Goal: Task Accomplishment & Management: Use online tool/utility

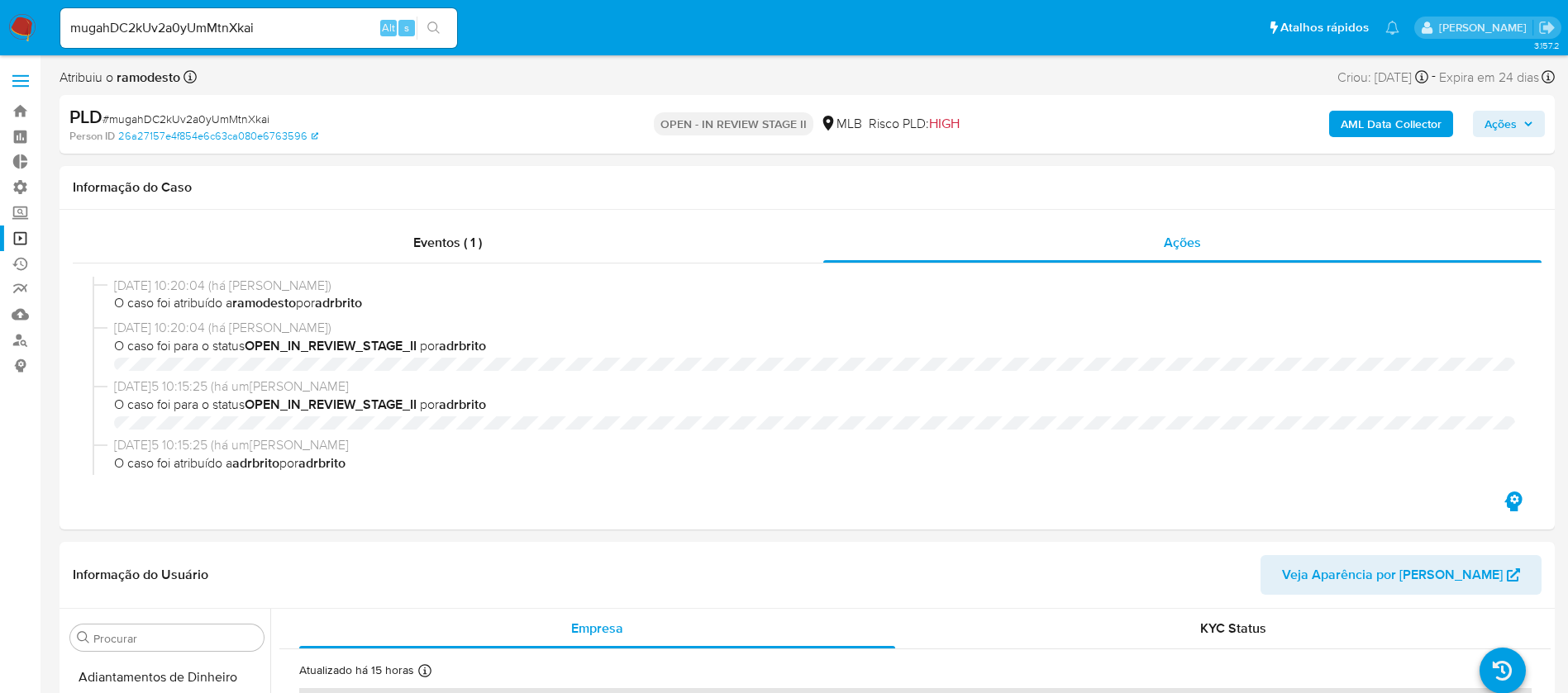
select select "10"
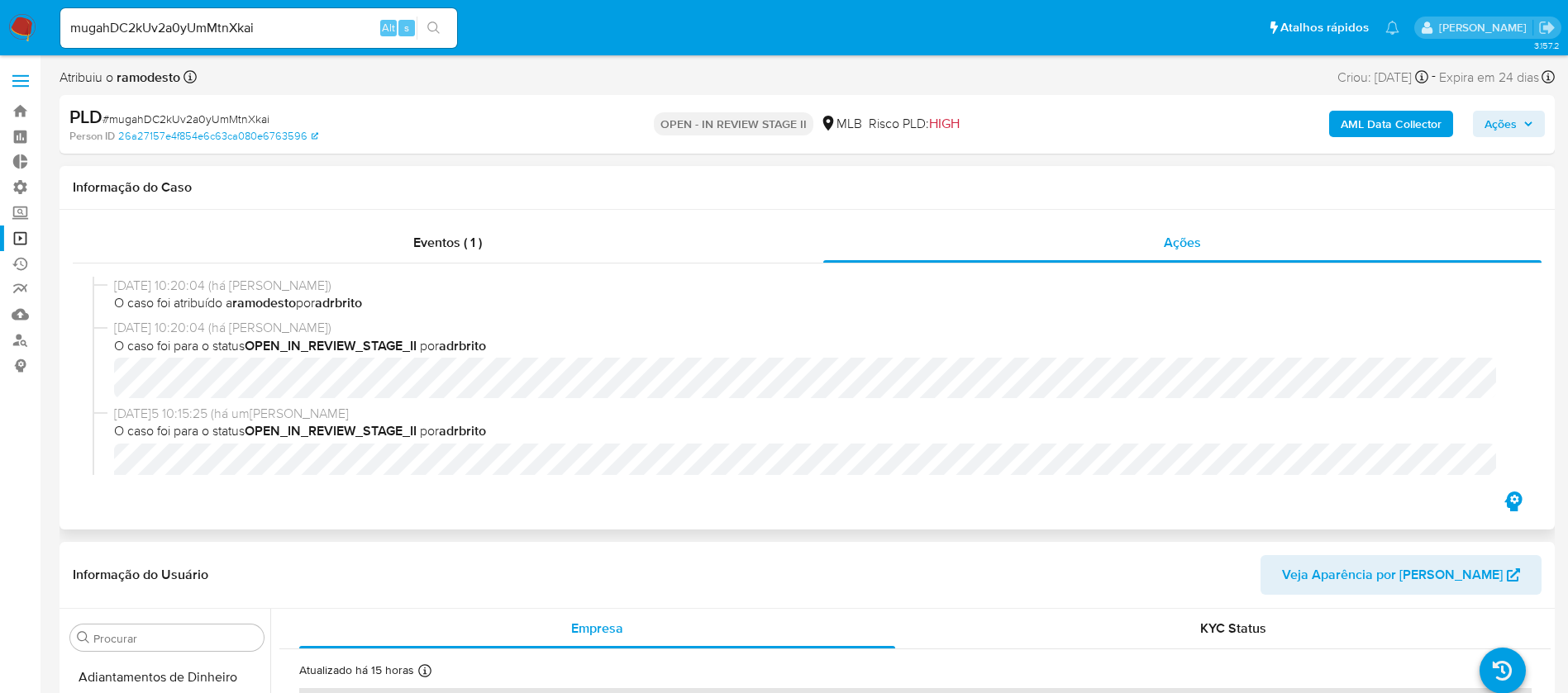
scroll to position [738, 0]
click at [17, 236] on link "Operações em massa" at bounding box center [98, 238] width 196 height 26
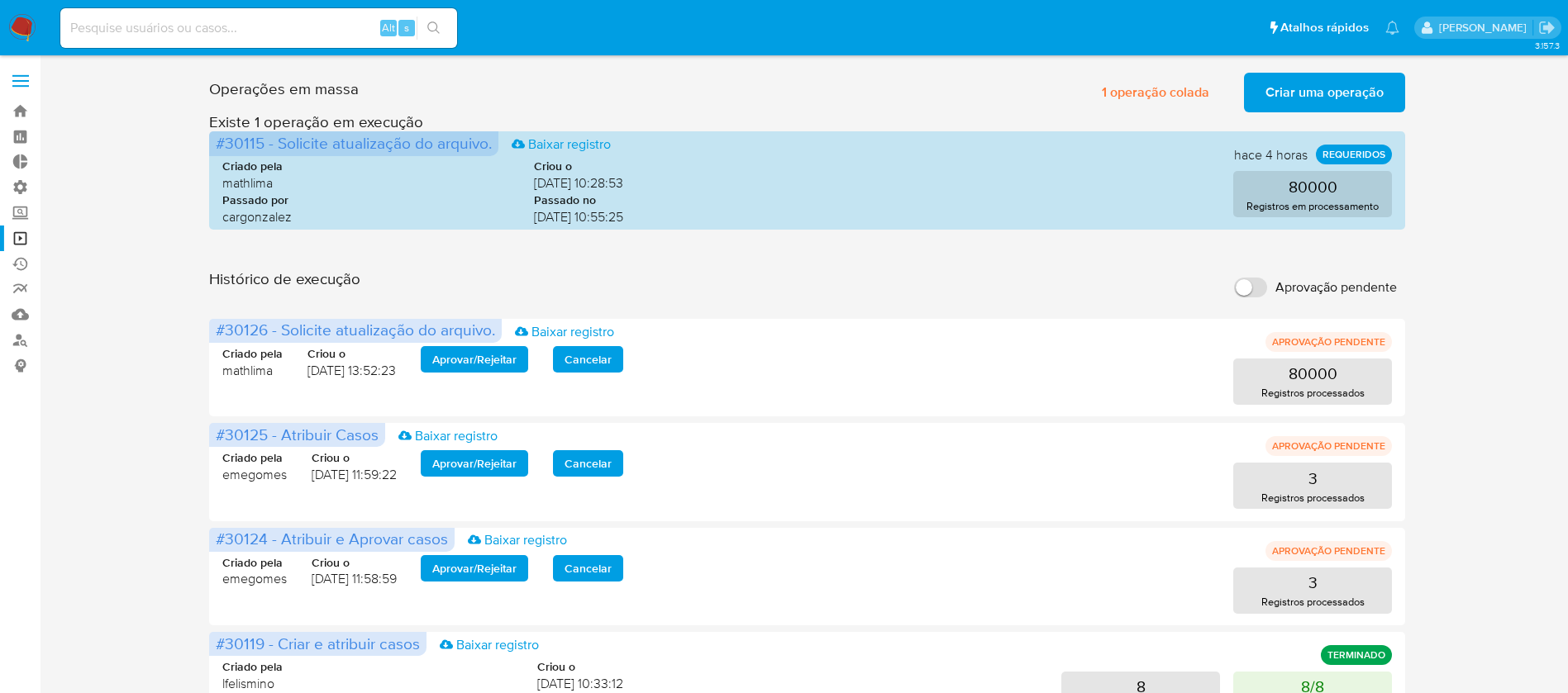
click at [1246, 286] on input "Aprovação pendente" at bounding box center [1251, 287] width 33 height 20
checkbox input "true"
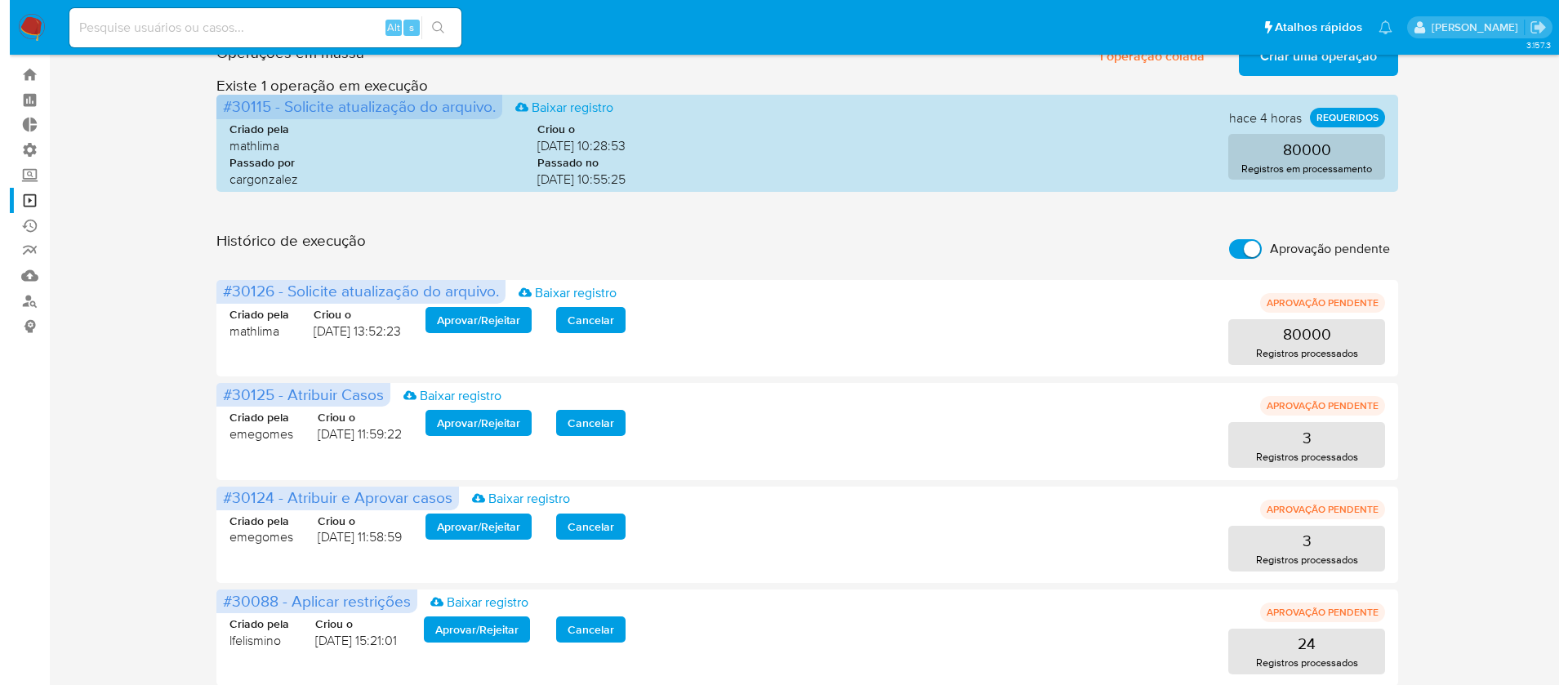
scroll to position [47, 0]
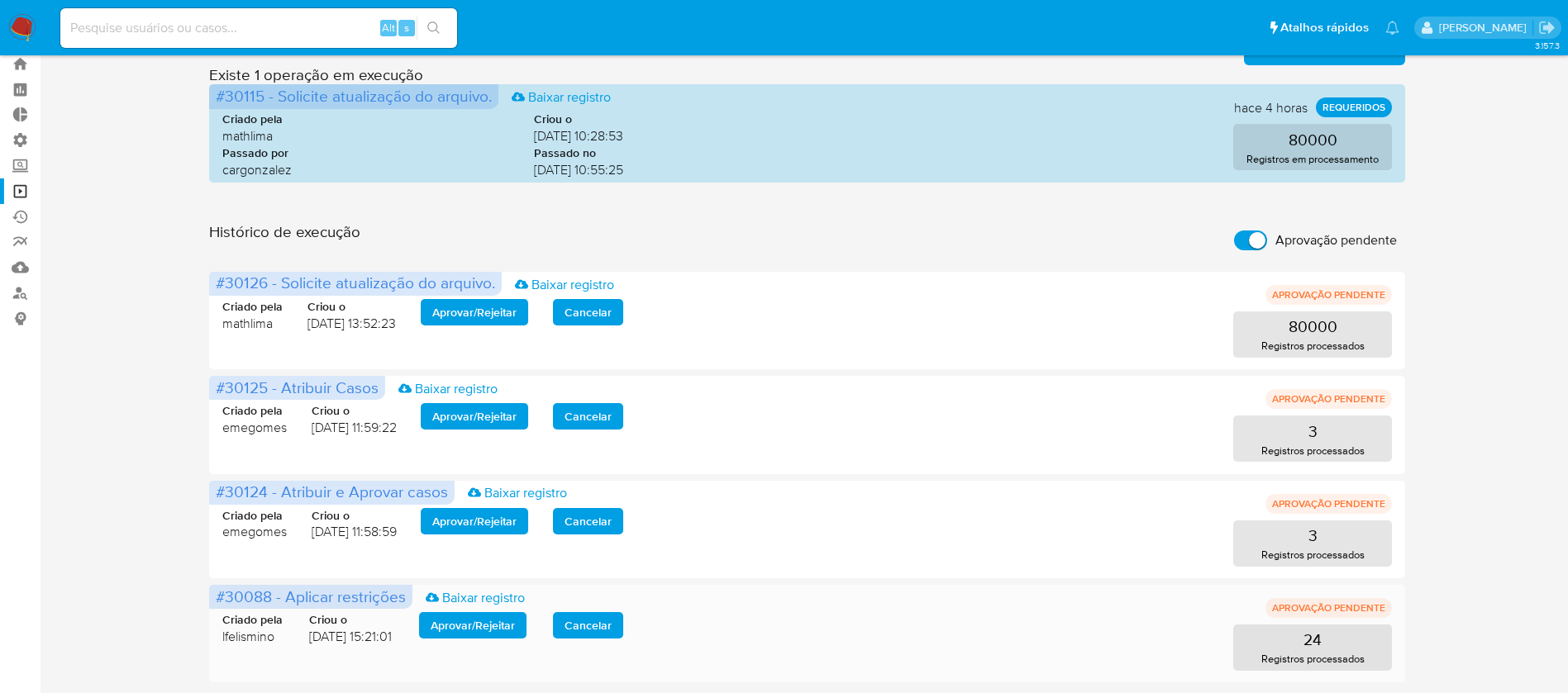
click at [475, 628] on span "Aprovar / Rejeitar" at bounding box center [473, 625] width 84 height 23
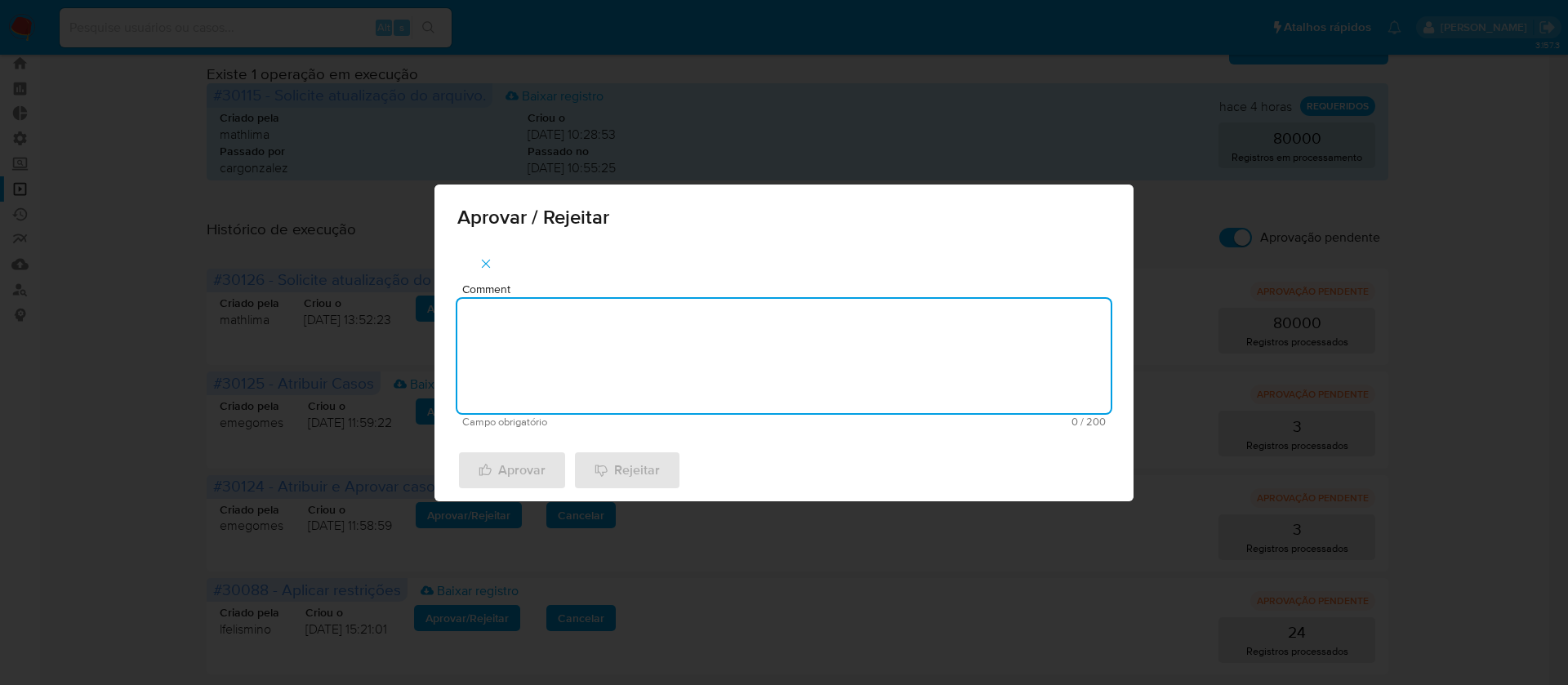
click at [616, 361] on textarea "Comment" at bounding box center [784, 356] width 653 height 114
type textarea "ok"
click at [522, 476] on span "Aprovar" at bounding box center [512, 471] width 67 height 36
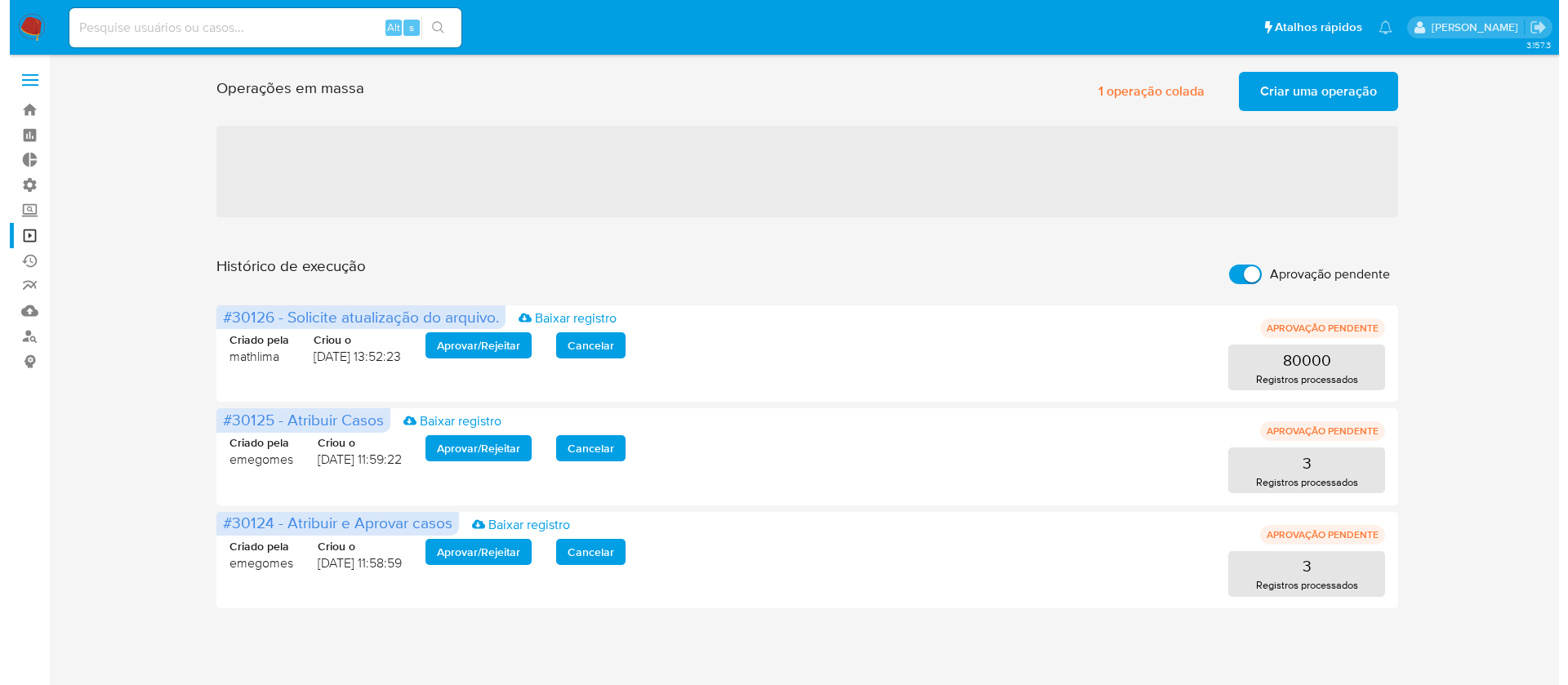
scroll to position [0, 0]
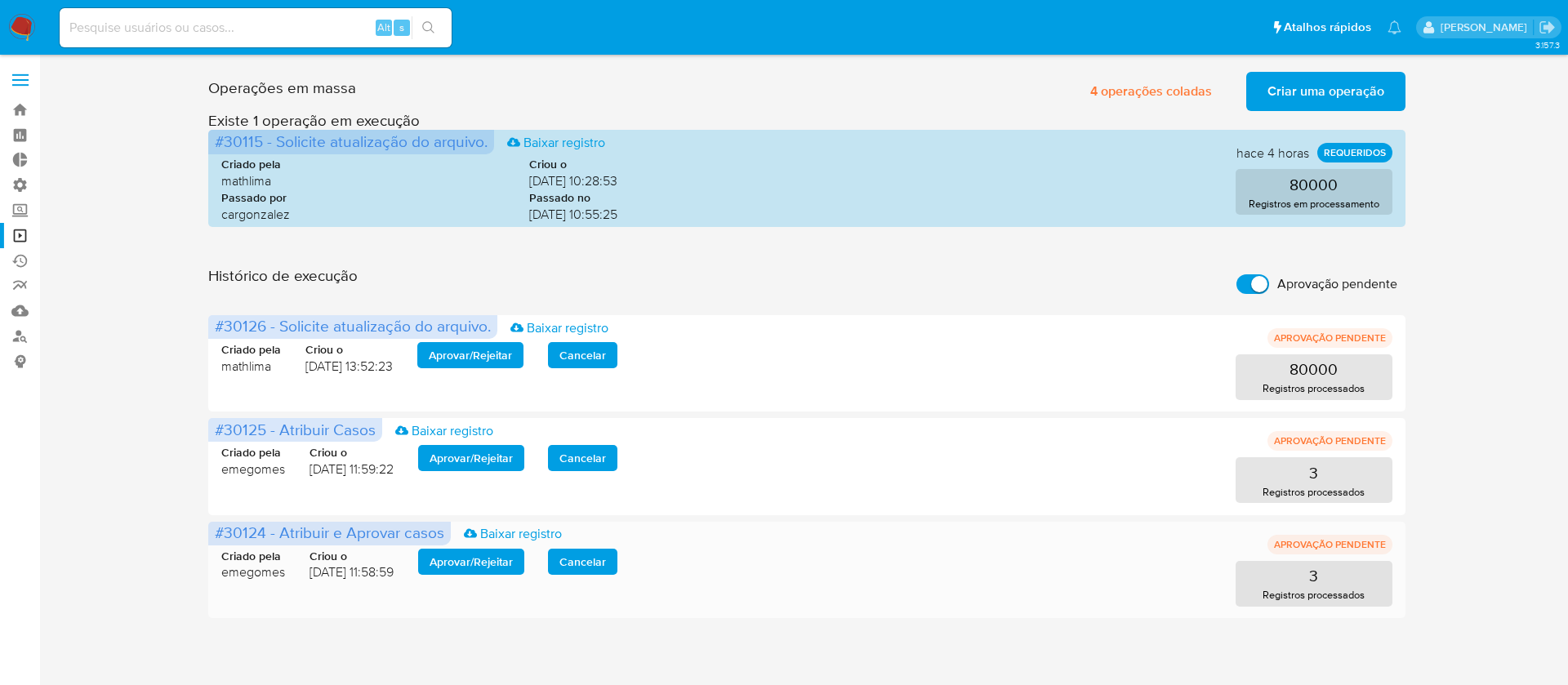
click at [513, 552] on span "Aprovar / Rejeitar" at bounding box center [471, 561] width 83 height 23
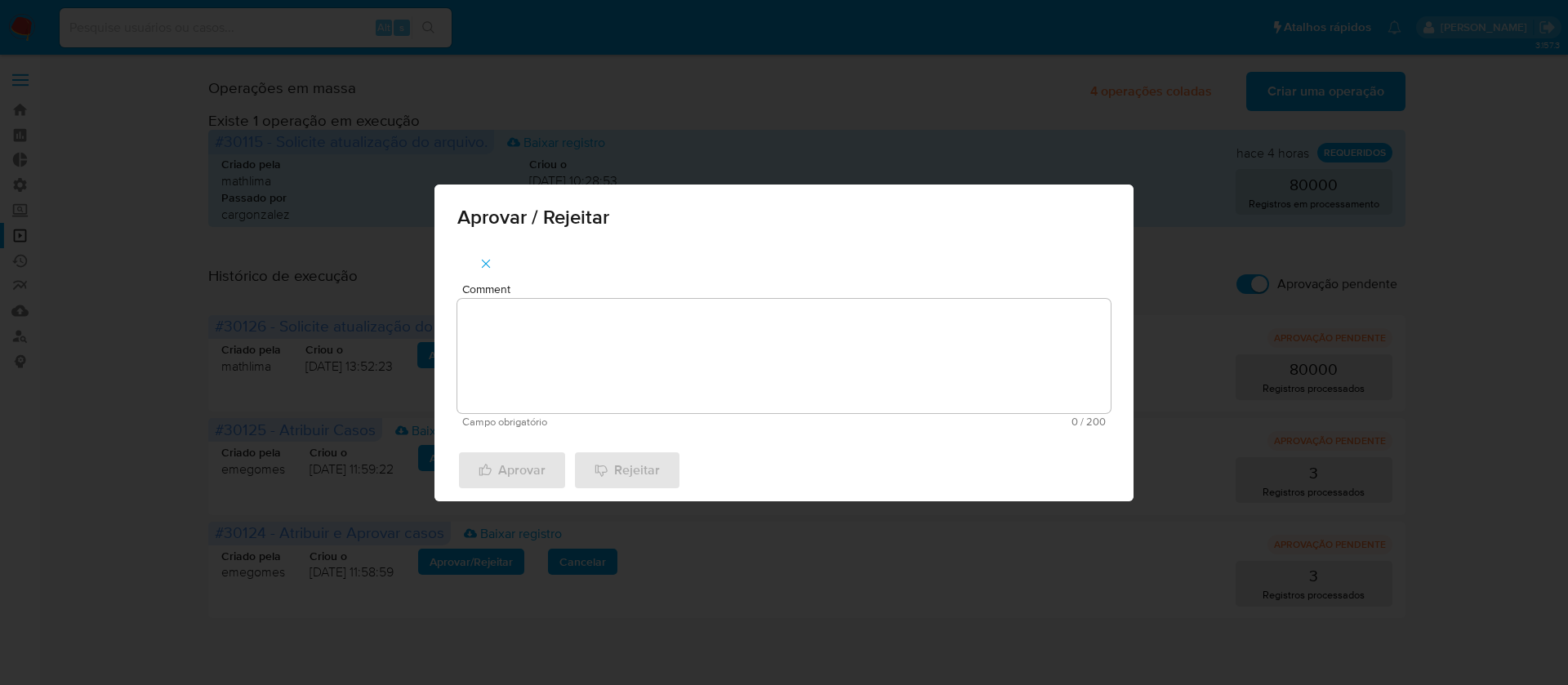
click at [520, 333] on textarea "Comment" at bounding box center [784, 356] width 653 height 114
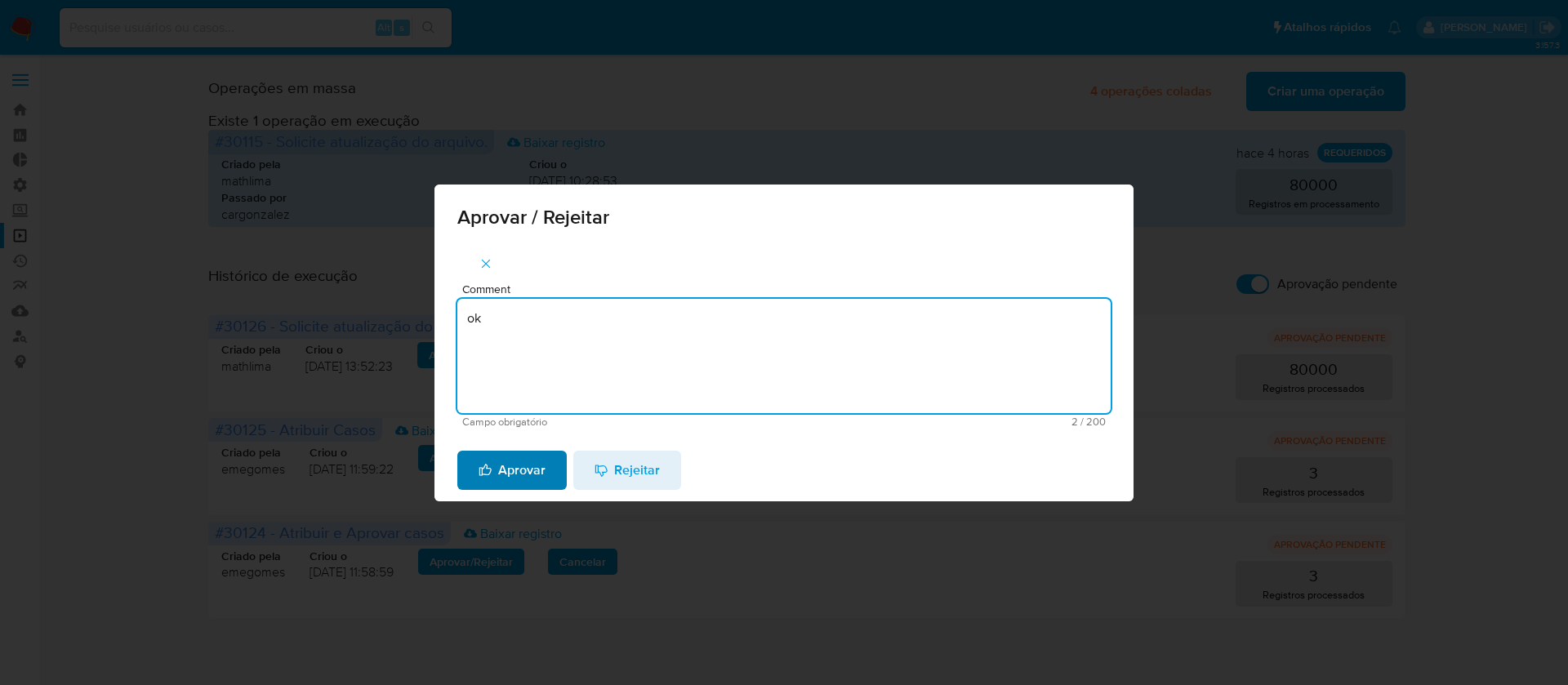
type textarea "ok"
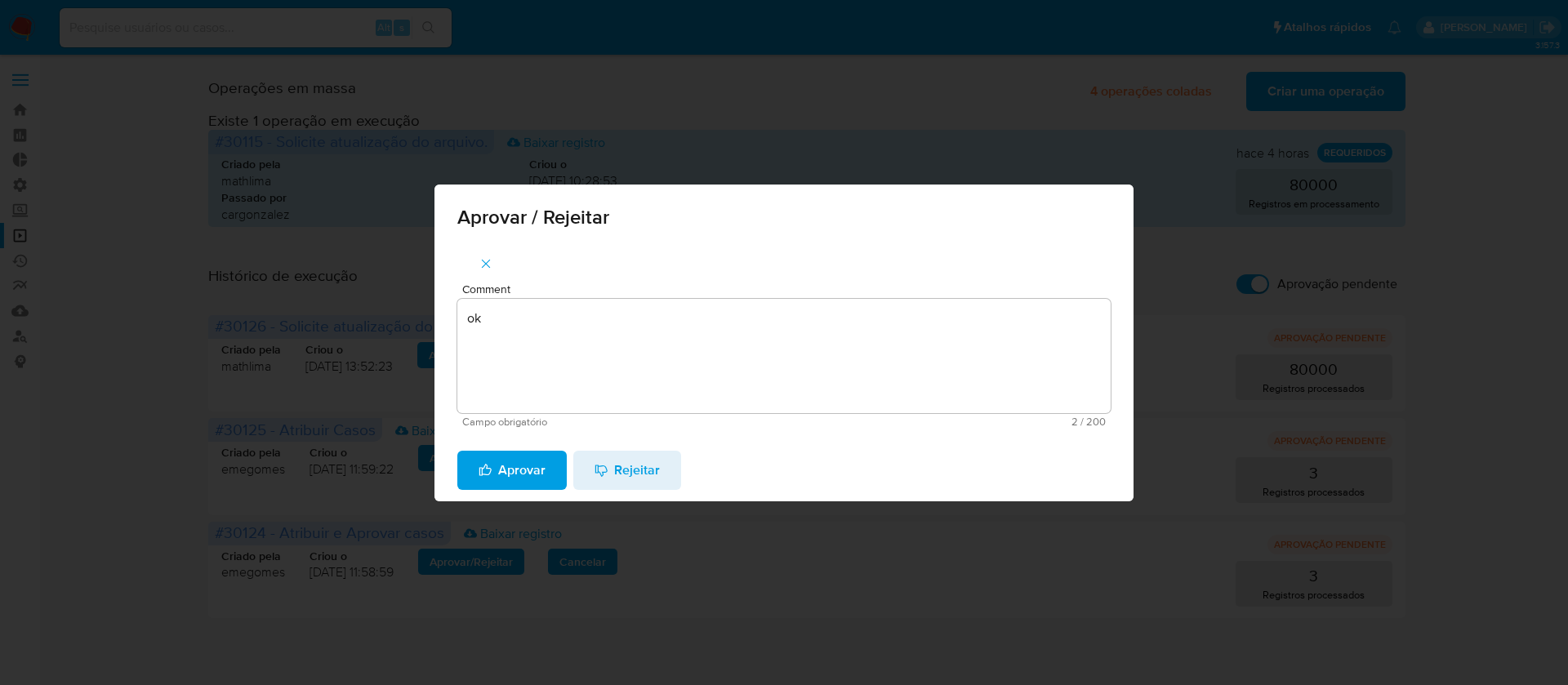
click at [521, 482] on span "Aprovar" at bounding box center [512, 471] width 67 height 36
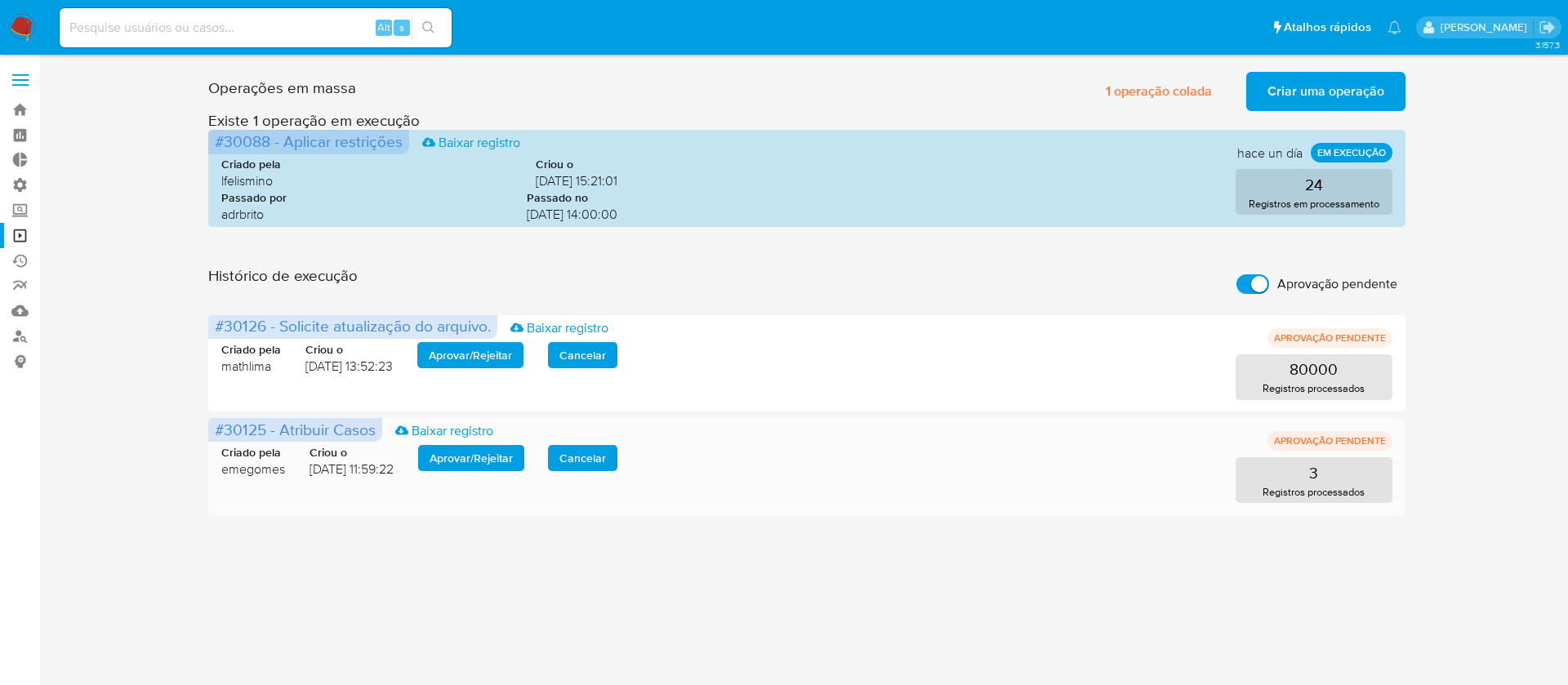
click at [461, 457] on span "Aprovar / Rejeitar" at bounding box center [471, 458] width 83 height 23
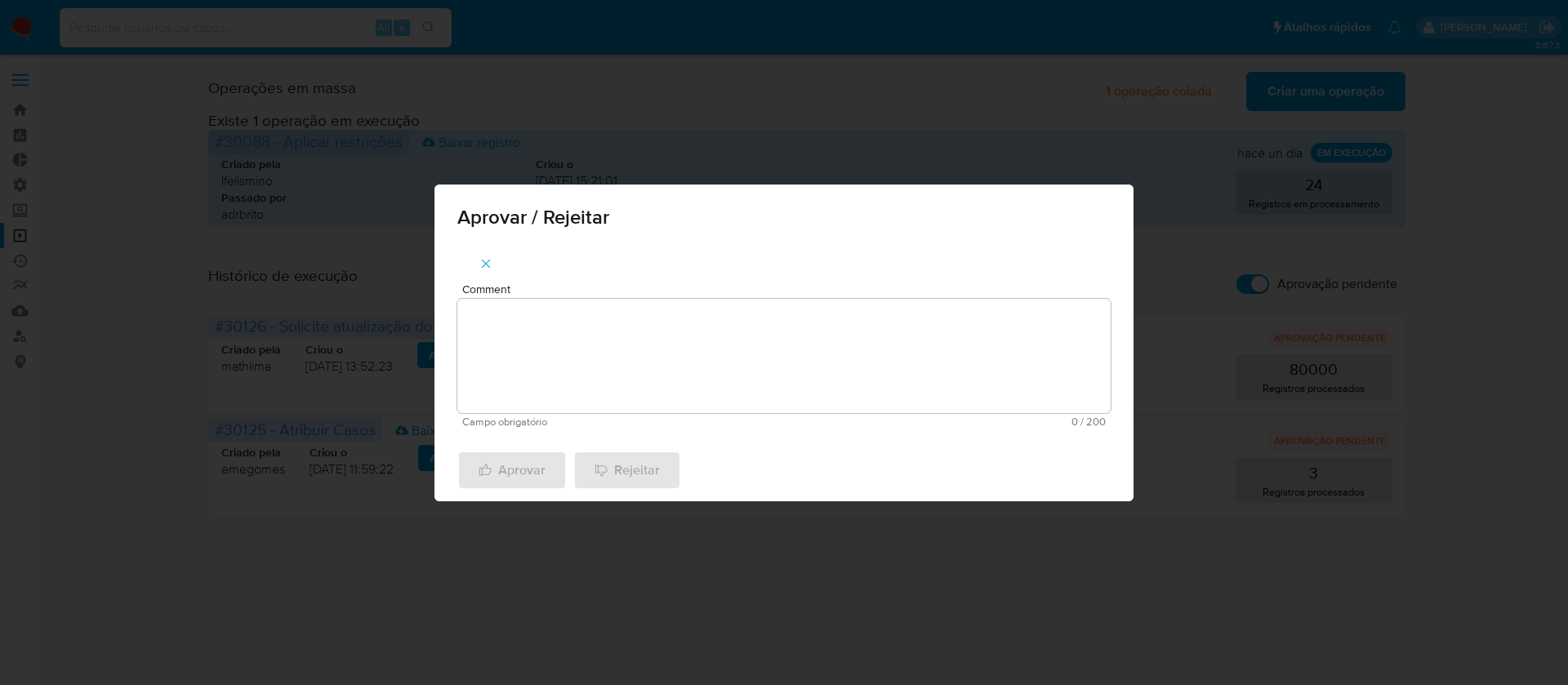
click at [659, 348] on textarea "Comment" at bounding box center [784, 356] width 653 height 114
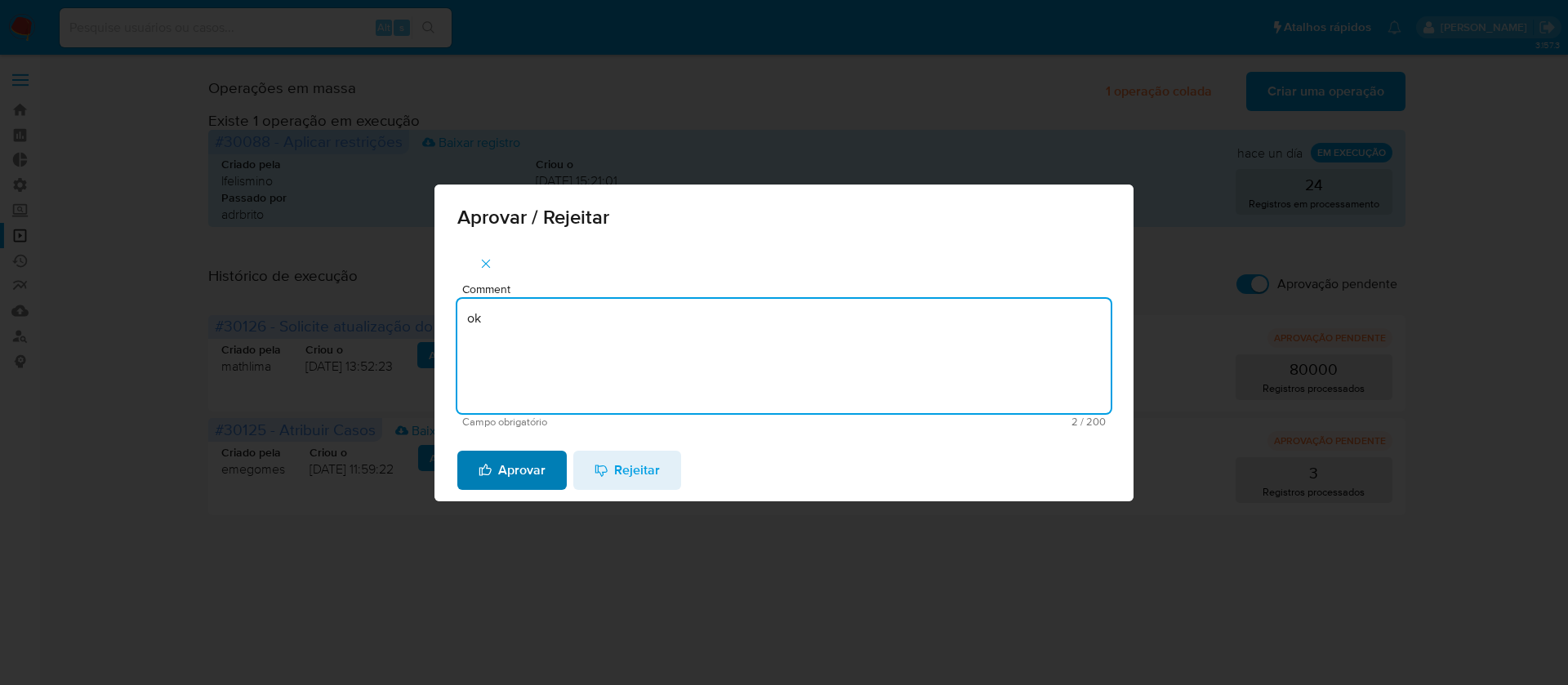
type textarea "ok"
click at [501, 476] on span "Aprovar" at bounding box center [512, 471] width 67 height 36
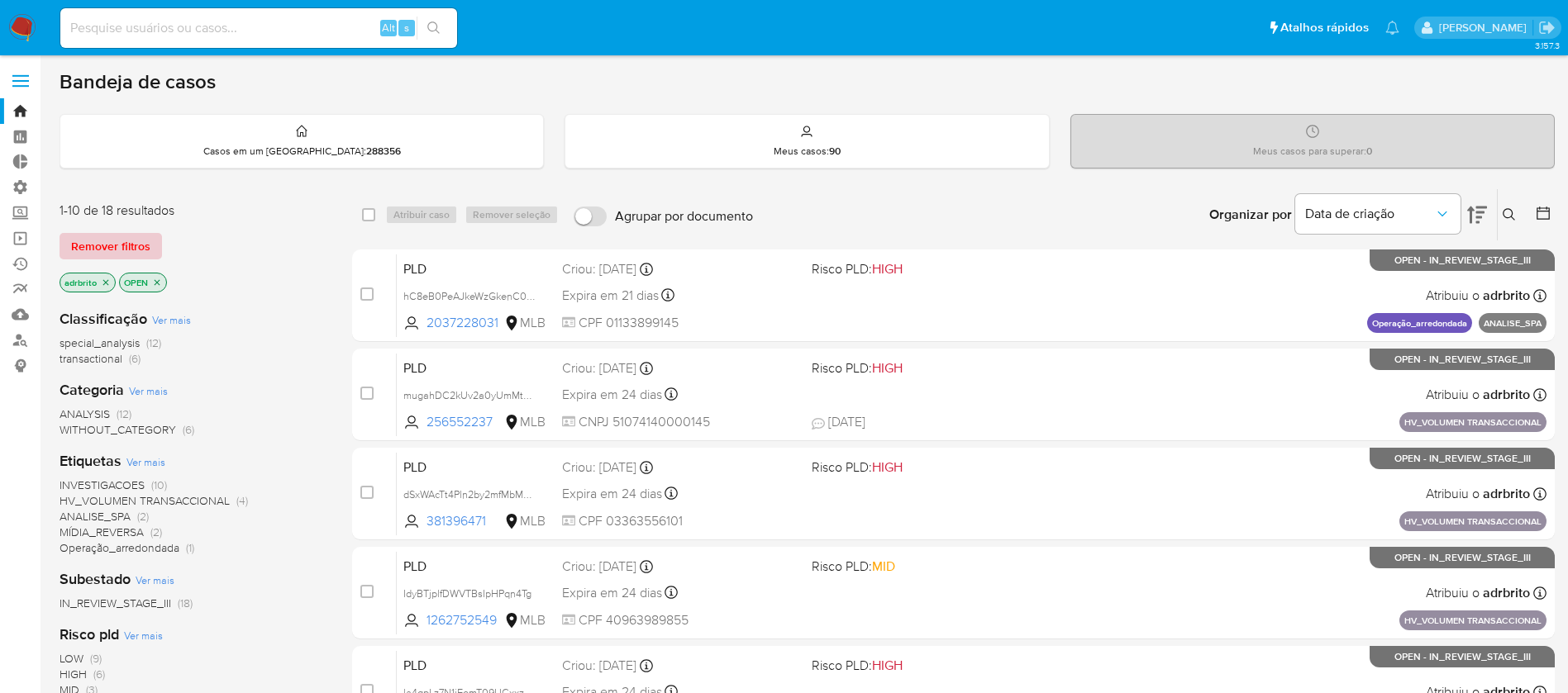
click at [82, 244] on span "Remover filtros" at bounding box center [111, 246] width 80 height 23
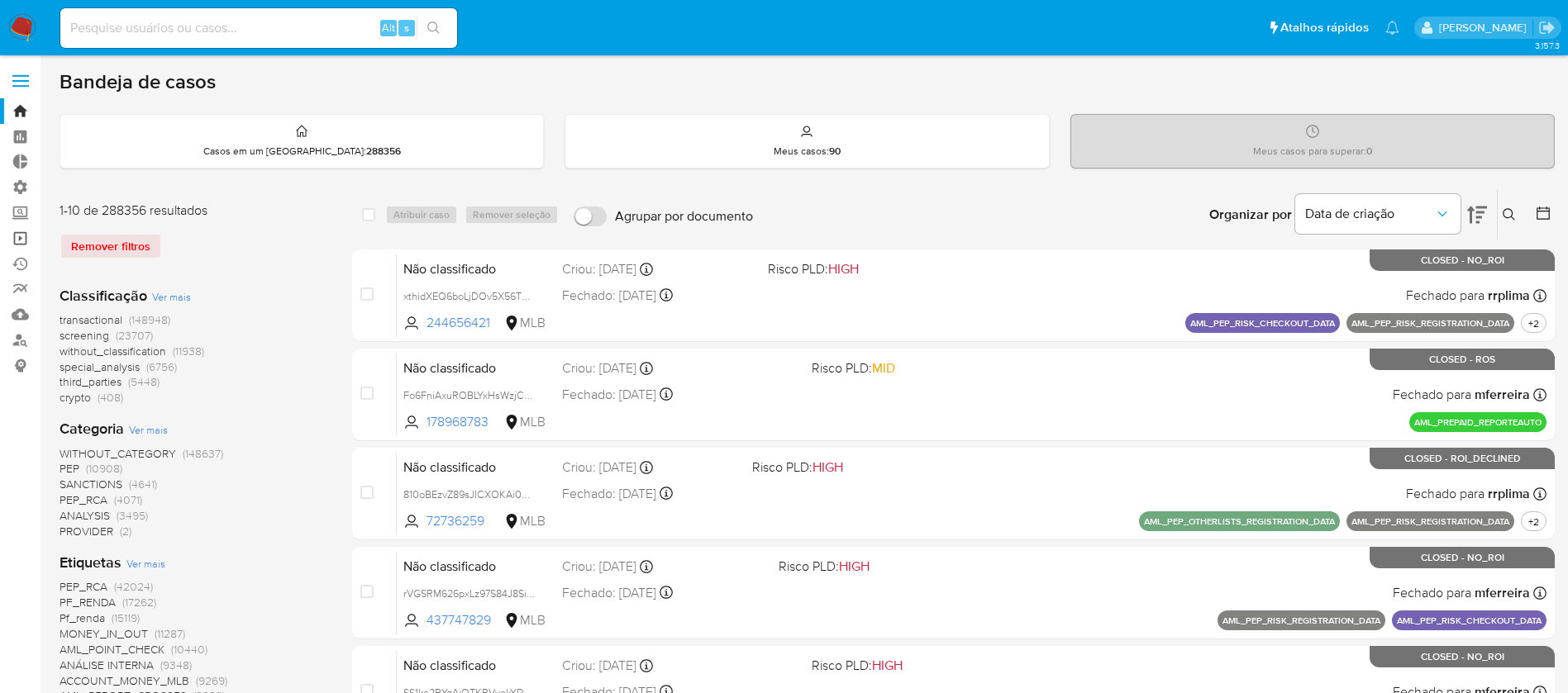
click at [27, 235] on link "Operações em massa" at bounding box center [98, 238] width 196 height 26
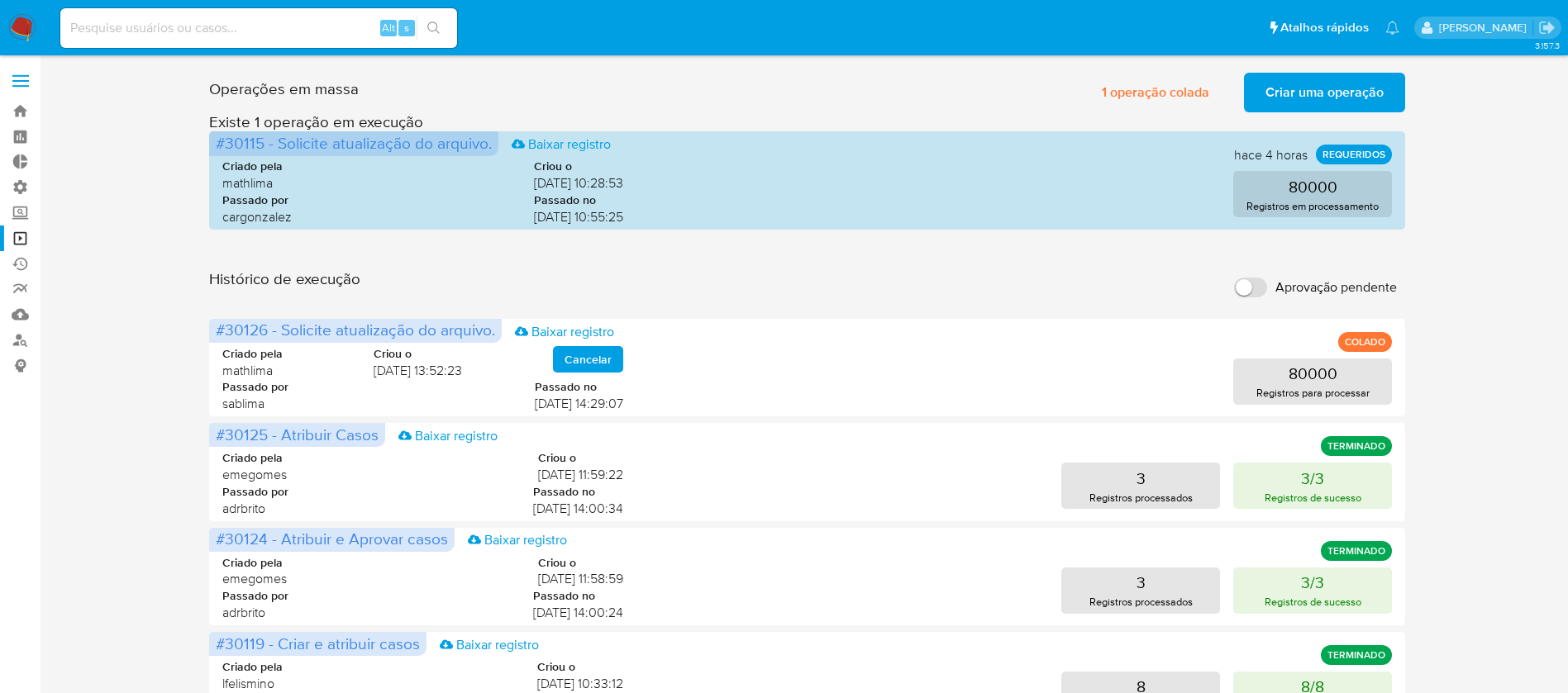
click at [1282, 93] on span "Criar uma operação" at bounding box center [1324, 93] width 118 height 36
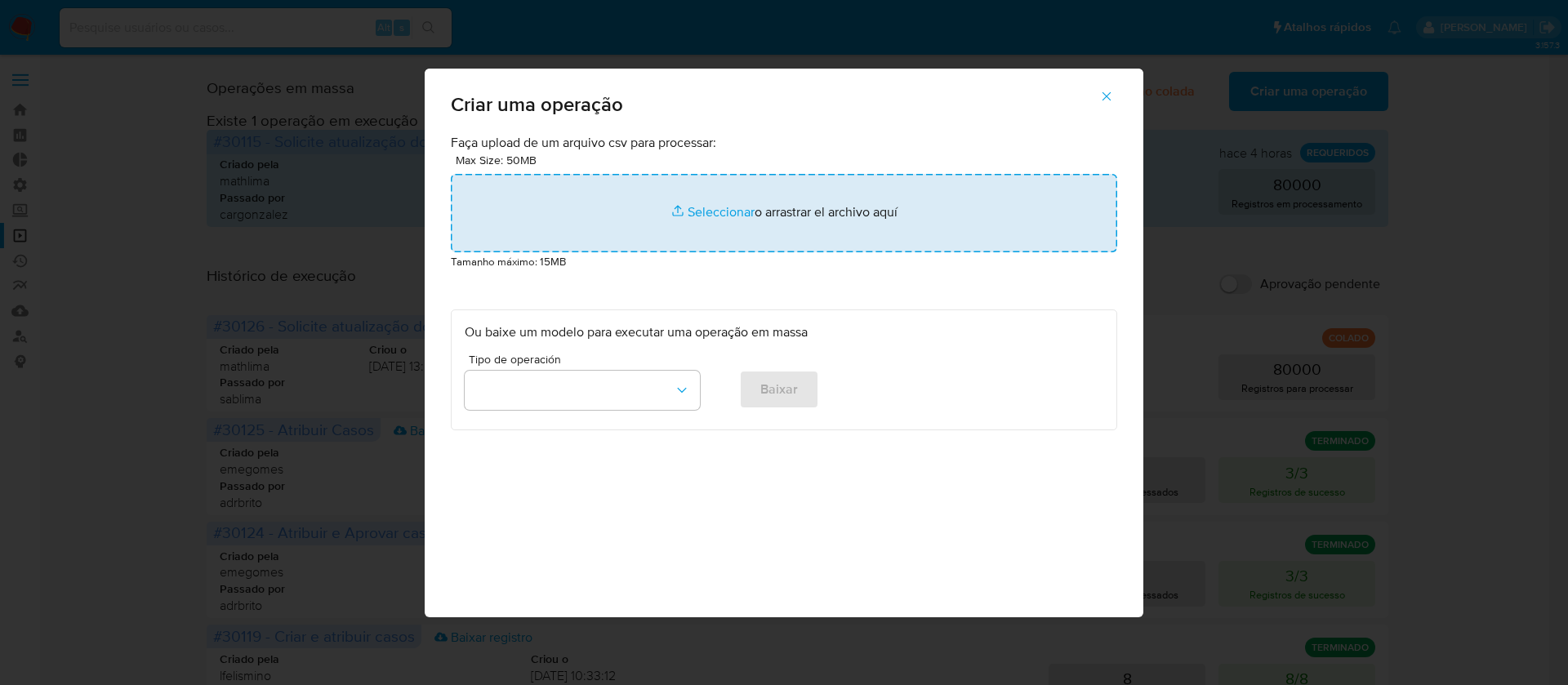
click at [726, 214] on input "file" at bounding box center [784, 213] width 666 height 79
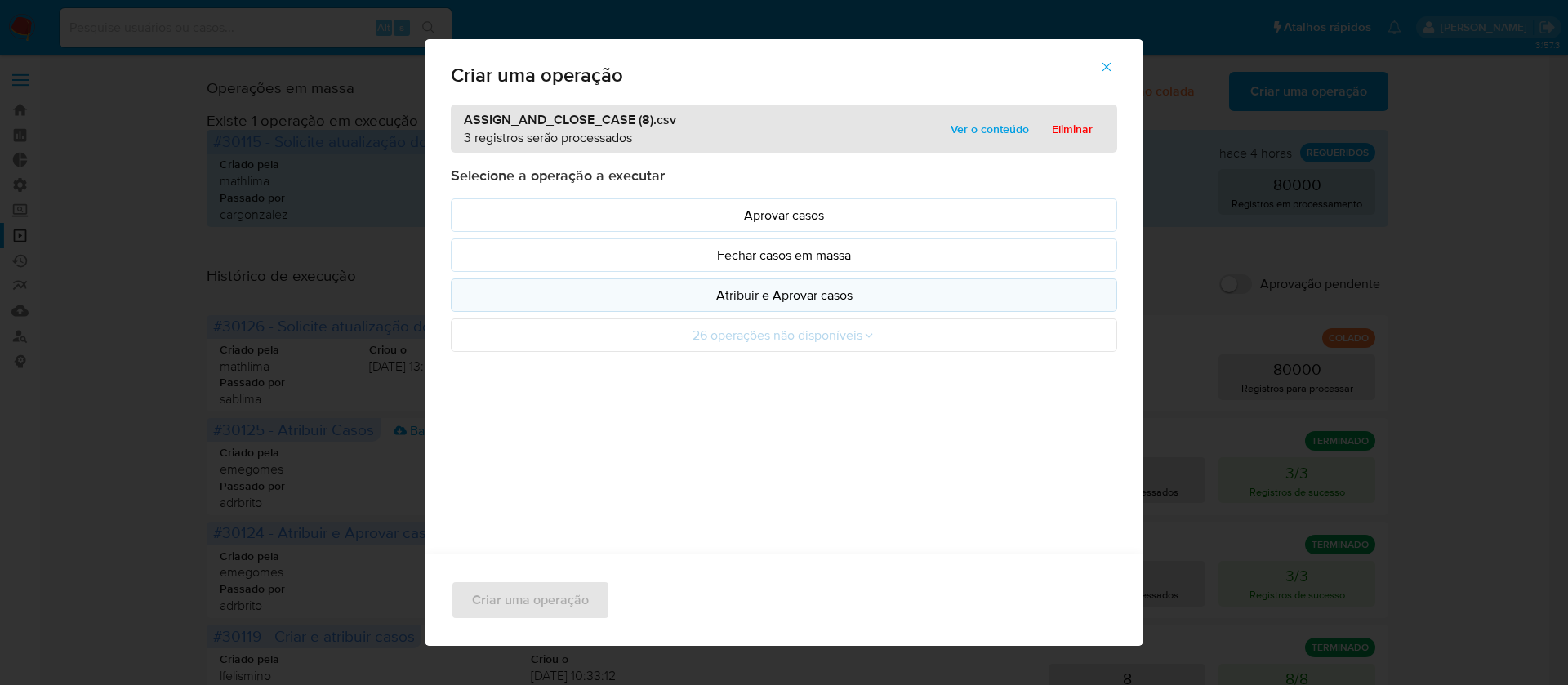
click at [763, 298] on p "Atribuir e Aprovar casos" at bounding box center [784, 295] width 639 height 19
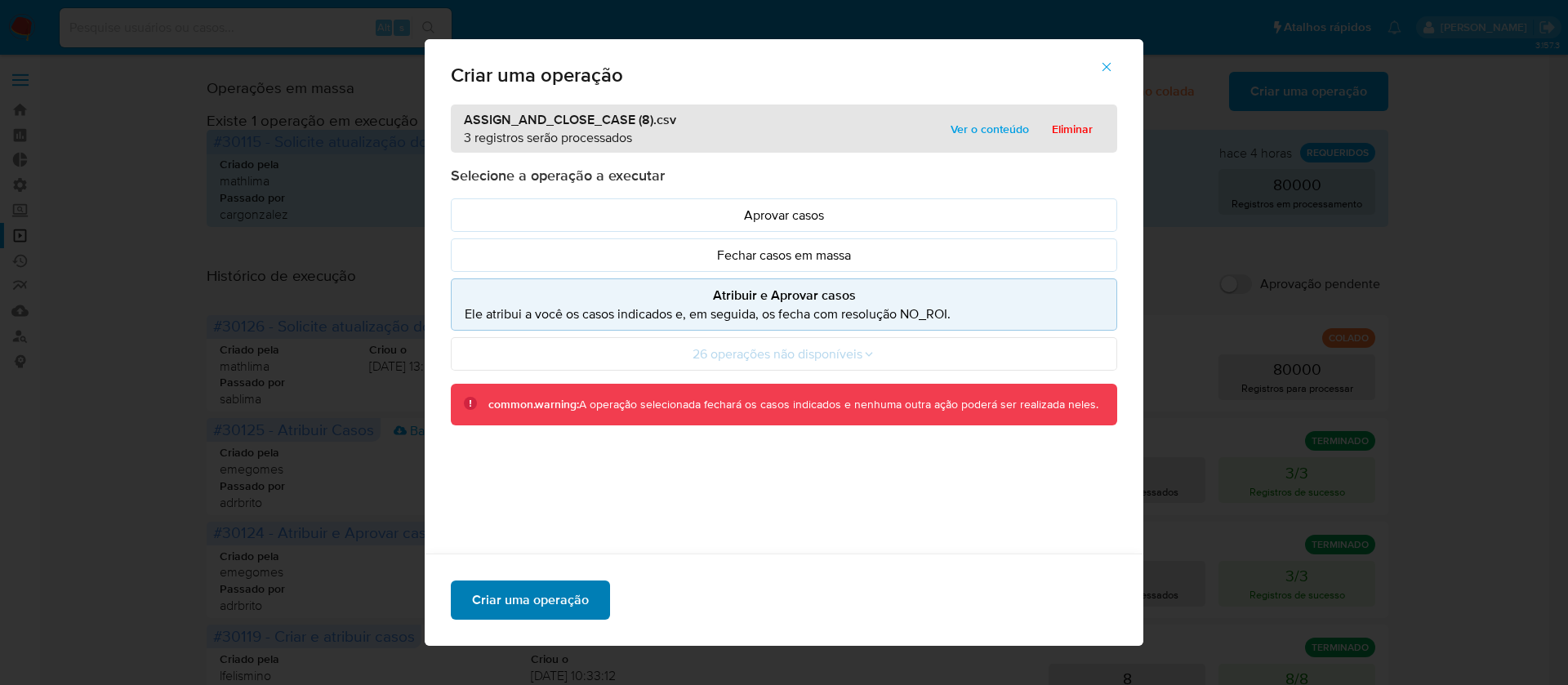
click at [550, 604] on span "Criar uma operação" at bounding box center [531, 600] width 117 height 36
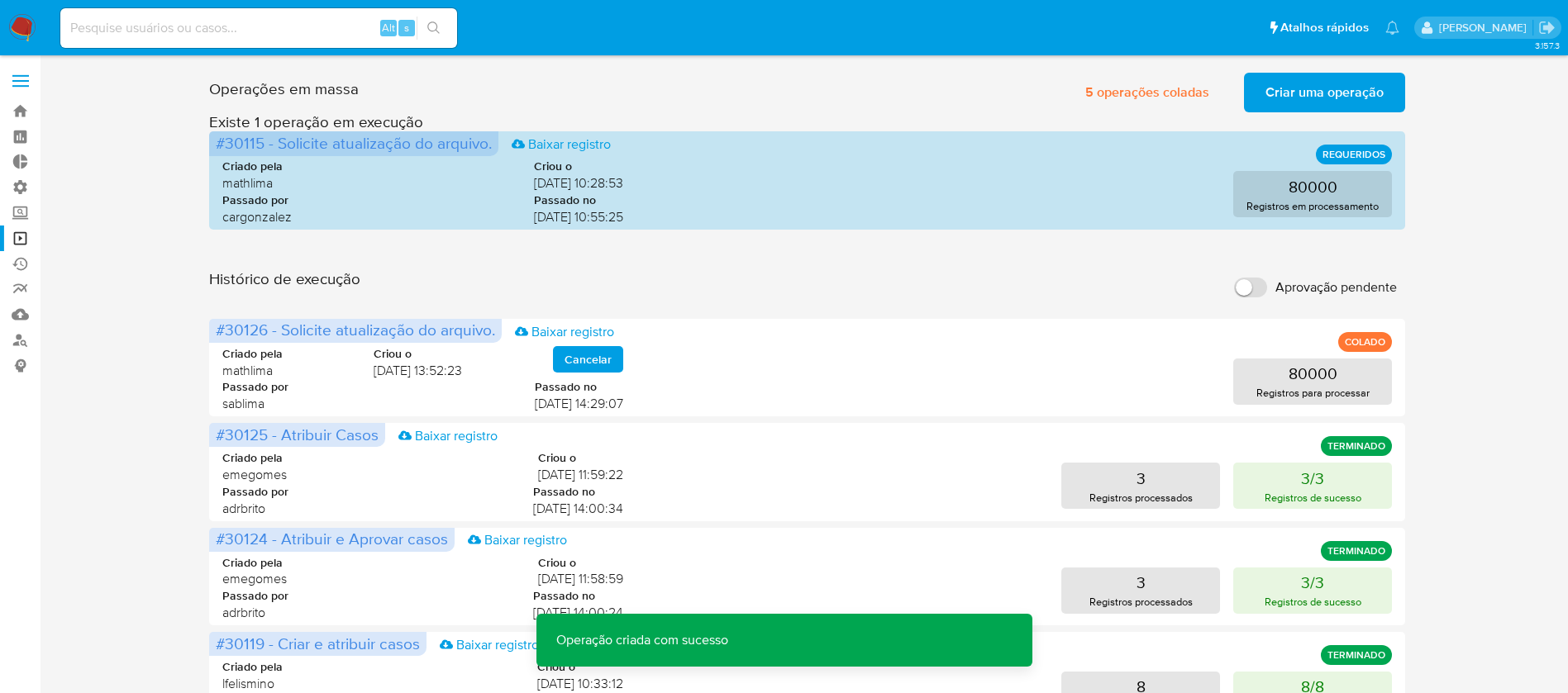
click at [1301, 94] on span "Criar uma operação" at bounding box center [1324, 93] width 118 height 36
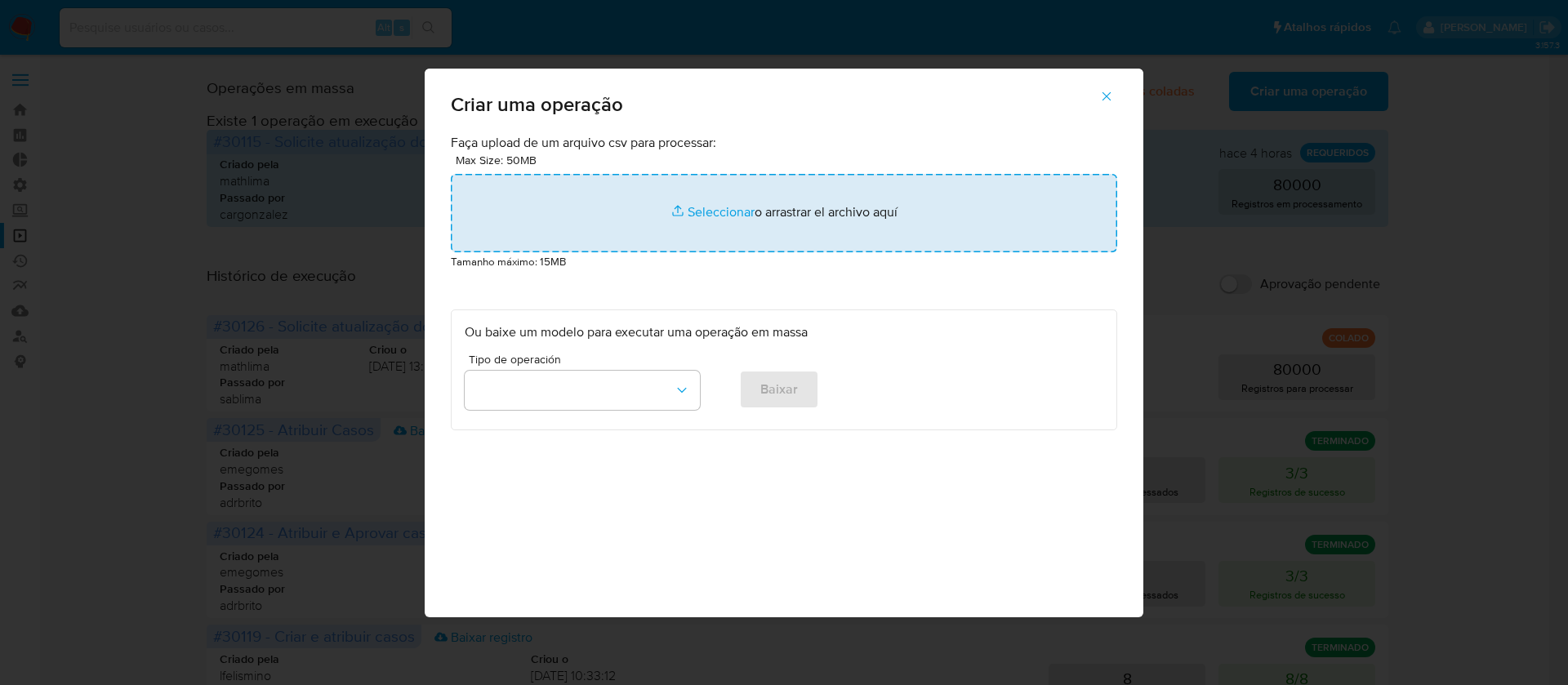
click at [698, 206] on input "file" at bounding box center [784, 213] width 666 height 79
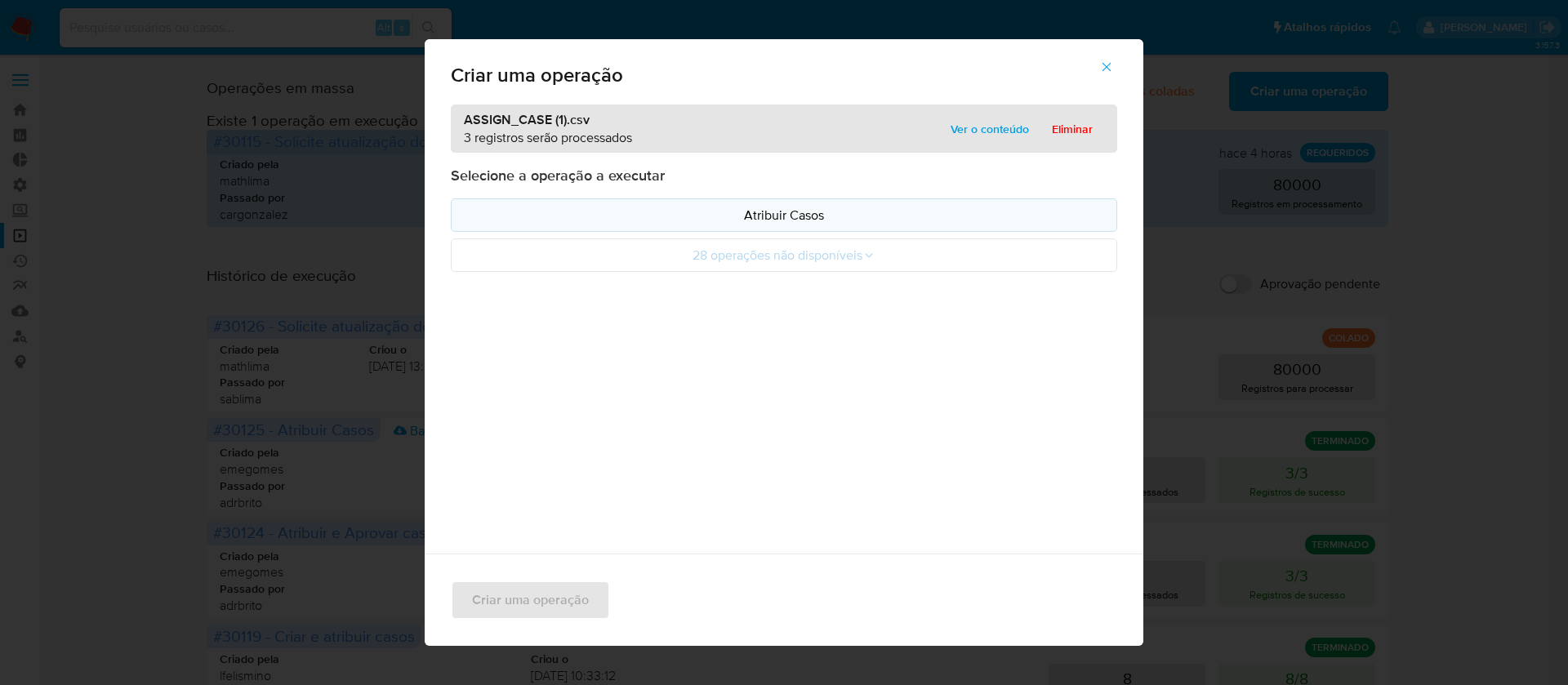
click at [753, 224] on p "Atribuir Casos" at bounding box center [784, 215] width 639 height 19
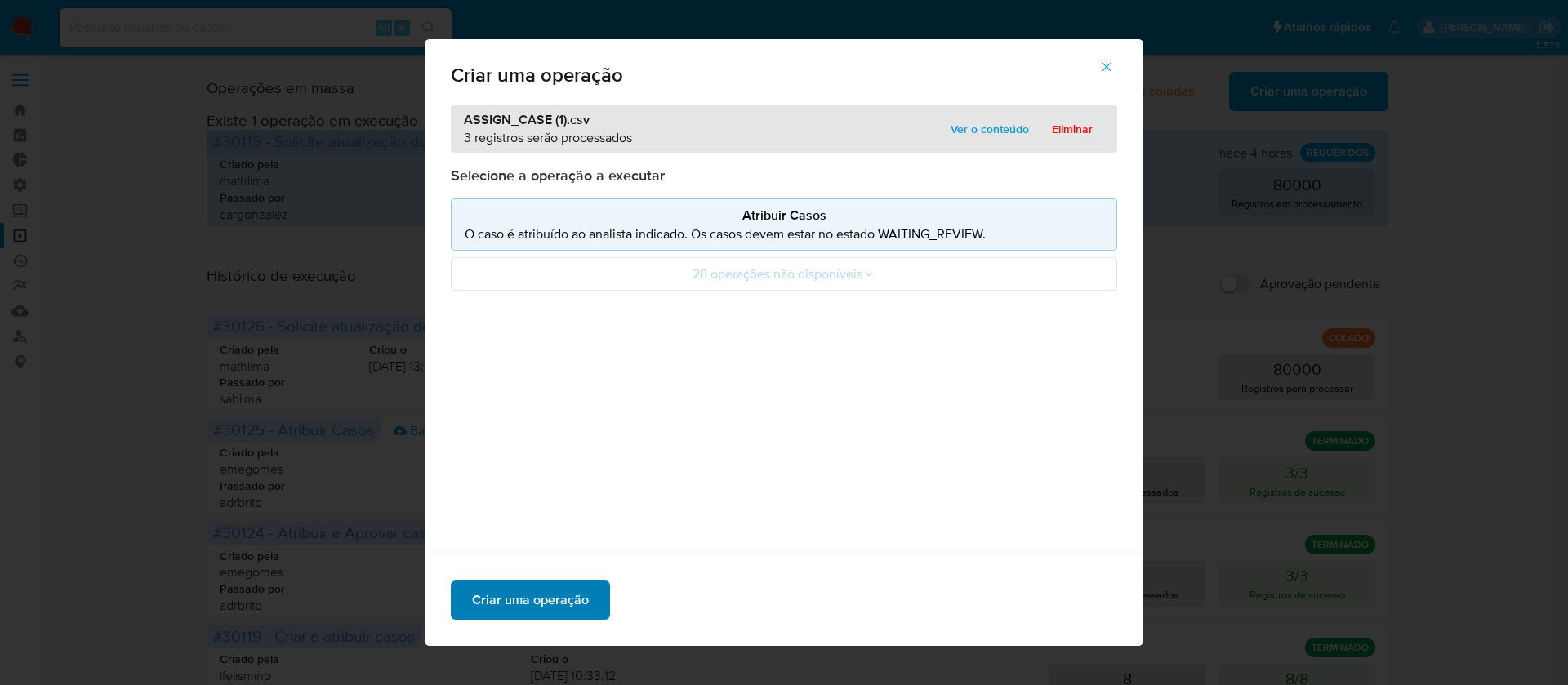
click at [510, 608] on span "Criar uma operação" at bounding box center [531, 600] width 117 height 36
